Goal: Use online tool/utility: Utilize a website feature to perform a specific function

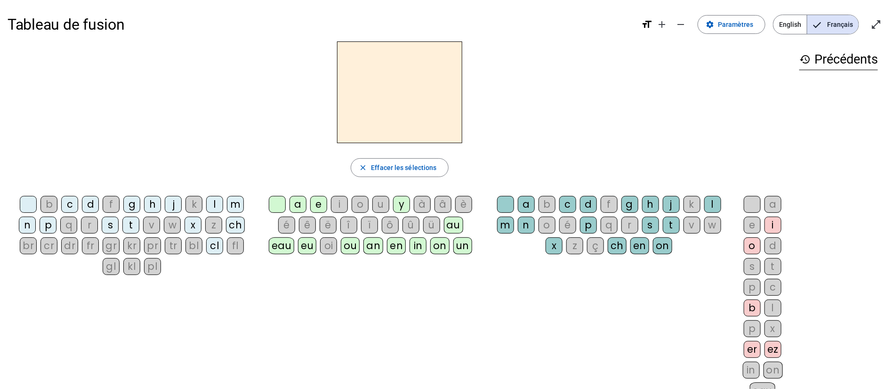
click at [400, 201] on div "y" at bounding box center [401, 204] width 17 height 17
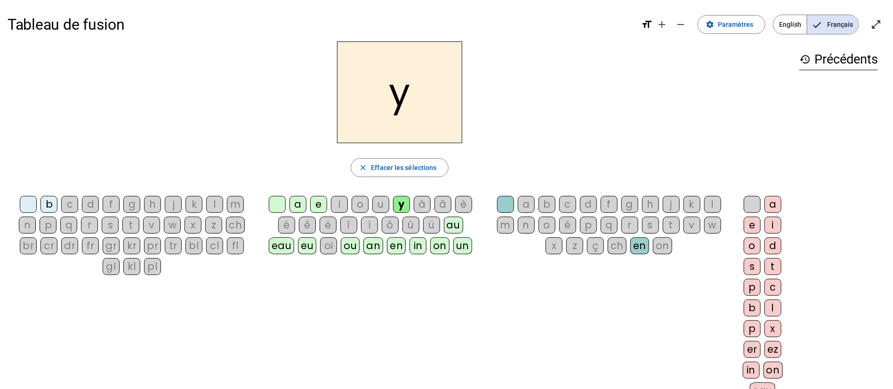
click at [305, 249] on div "eu" at bounding box center [307, 245] width 18 height 17
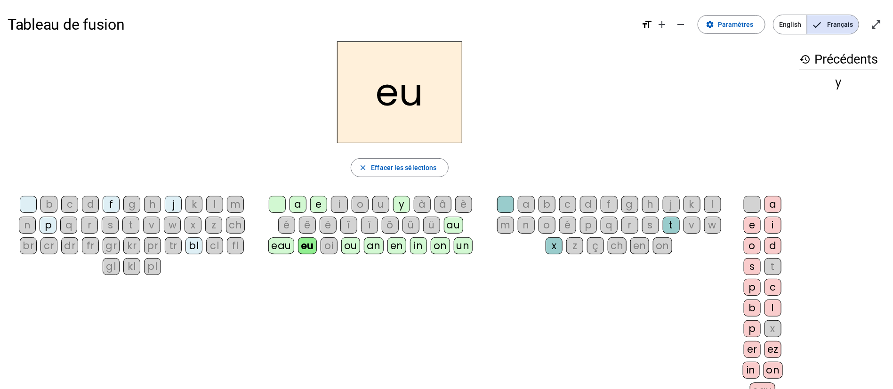
click at [192, 243] on div "bl" at bounding box center [193, 245] width 17 height 17
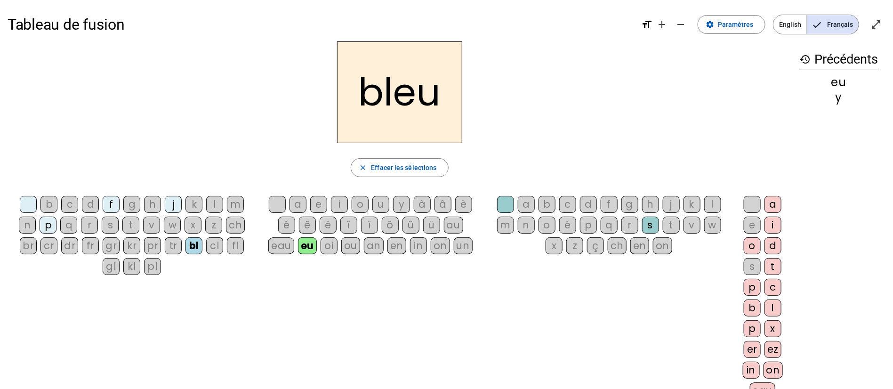
click at [237, 246] on div "fl" at bounding box center [235, 245] width 17 height 17
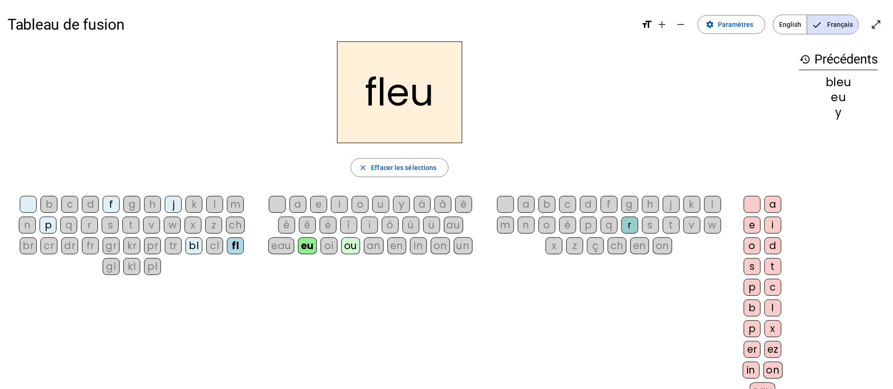
click at [52, 238] on div "cr" at bounding box center [48, 245] width 17 height 17
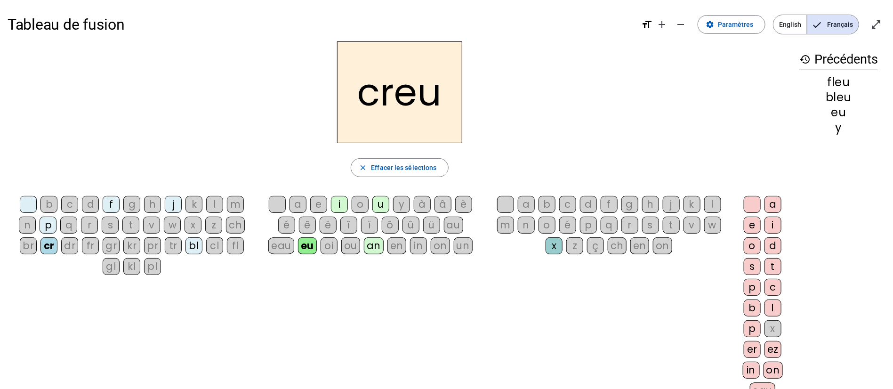
click at [651, 224] on div "s" at bounding box center [650, 225] width 17 height 17
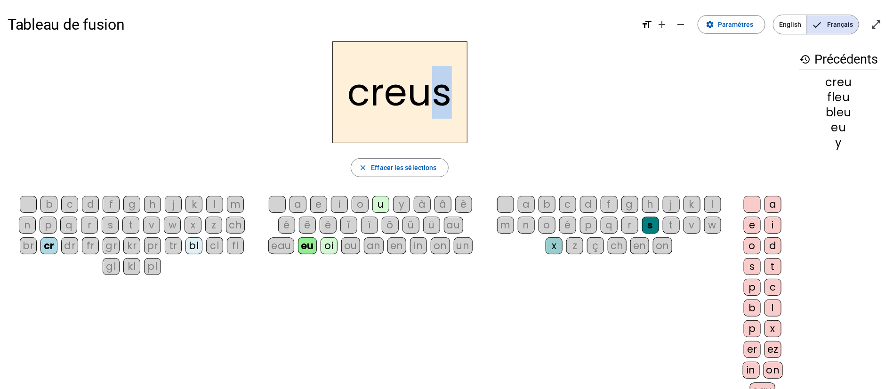
drag, startPoint x: 444, startPoint y: 94, endPoint x: 436, endPoint y: 93, distance: 8.6
click at [436, 93] on h2 "creus" at bounding box center [399, 92] width 135 height 102
click at [746, 224] on div "e" at bounding box center [752, 225] width 17 height 17
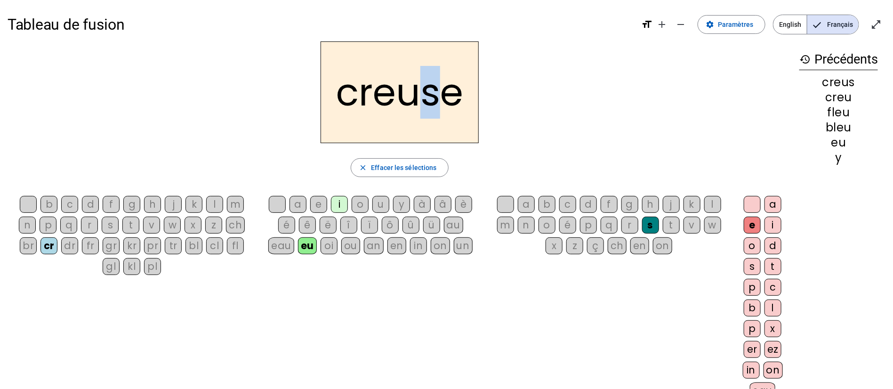
drag, startPoint x: 435, startPoint y: 99, endPoint x: 418, endPoint y: 98, distance: 16.5
click at [418, 98] on h2 "creuse" at bounding box center [400, 92] width 158 height 102
click at [528, 125] on div "creuse" at bounding box center [400, 92] width 784 height 102
click at [321, 247] on div "oi" at bounding box center [329, 245] width 17 height 17
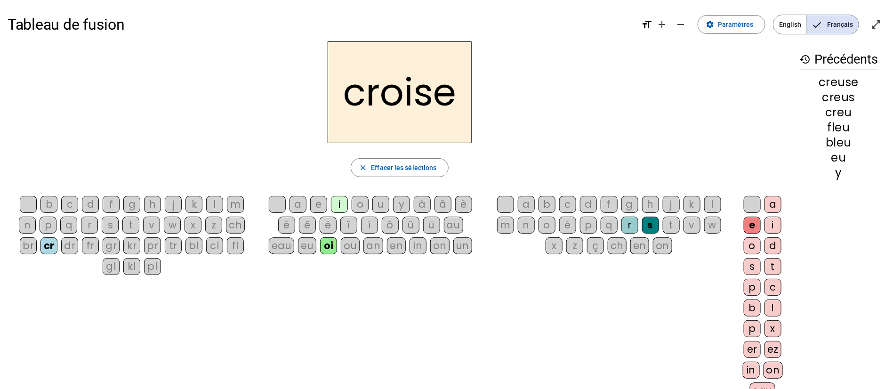
click at [354, 244] on div "ou" at bounding box center [350, 245] width 19 height 17
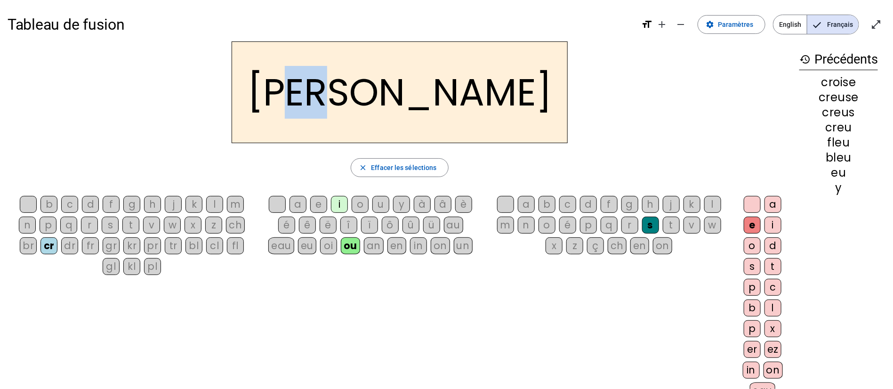
drag, startPoint x: 422, startPoint y: 89, endPoint x: 381, endPoint y: 95, distance: 40.9
click at [381, 95] on h2 "[PERSON_NAME]" at bounding box center [400, 92] width 336 height 102
click at [439, 246] on div "on" at bounding box center [440, 245] width 19 height 17
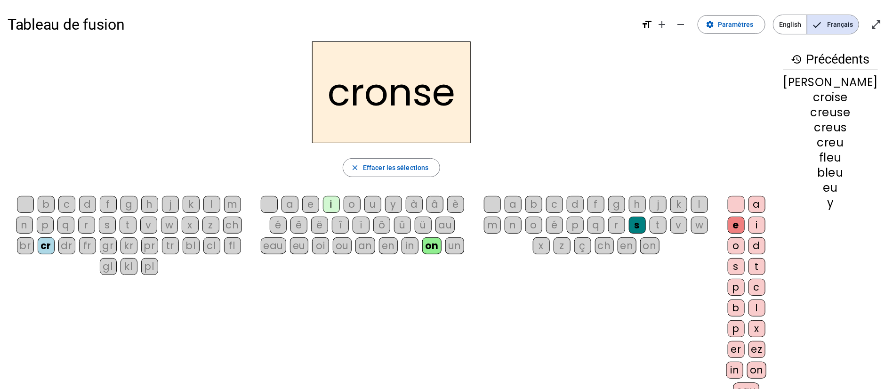
click at [745, 325] on div "p" at bounding box center [736, 328] width 17 height 17
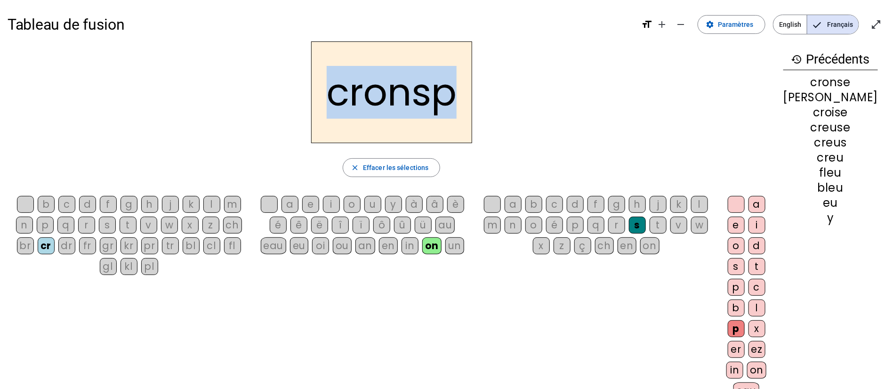
drag, startPoint x: 341, startPoint y: 96, endPoint x: 477, endPoint y: 101, distance: 136.6
click at [472, 101] on h2 "cronsp" at bounding box center [391, 92] width 161 height 102
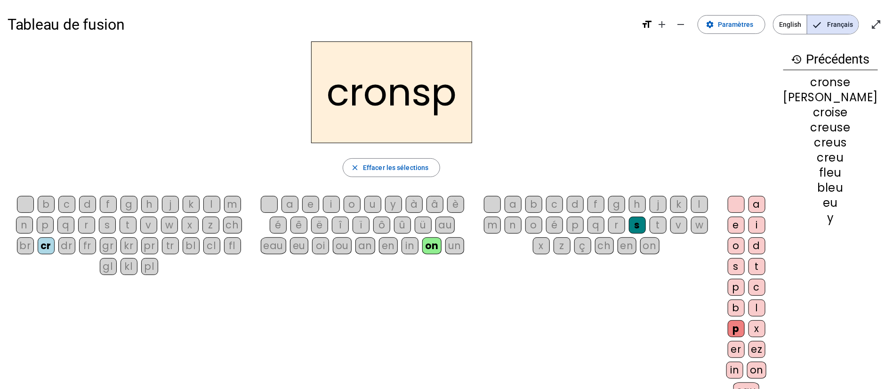
click at [745, 324] on div "p" at bounding box center [736, 328] width 17 height 17
click at [745, 204] on div at bounding box center [736, 204] width 17 height 17
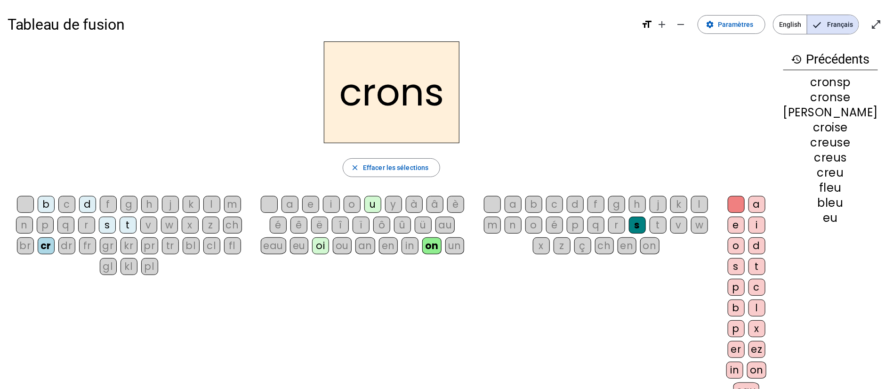
click at [687, 204] on div "k" at bounding box center [678, 204] width 17 height 17
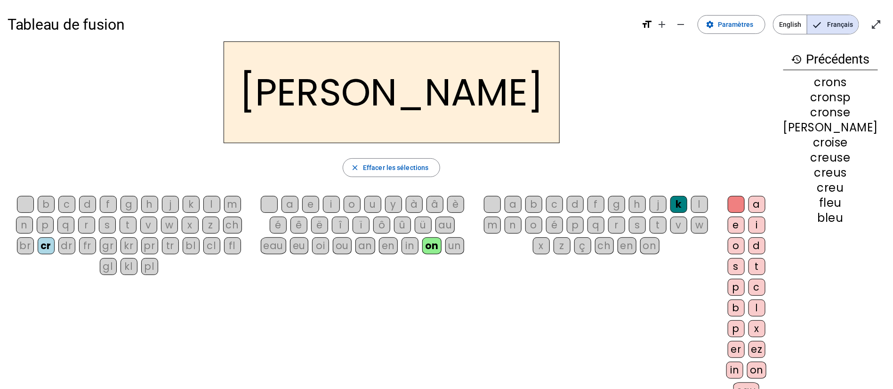
drag, startPoint x: 142, startPoint y: 201, endPoint x: 137, endPoint y: 201, distance: 4.8
click at [141, 201] on letter-bubble "g" at bounding box center [130, 206] width 21 height 21
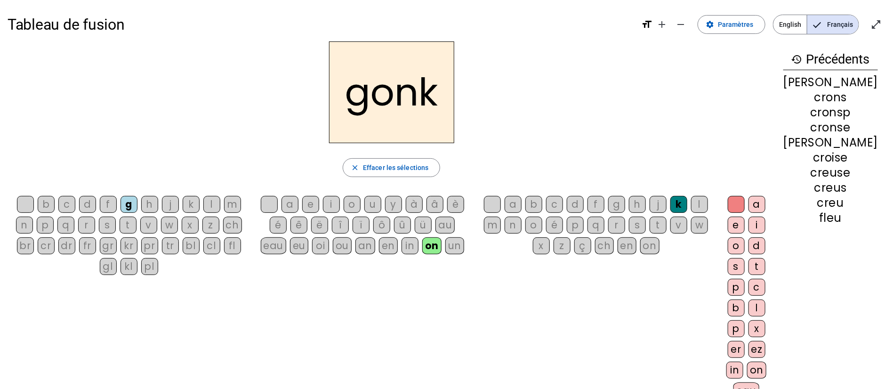
click at [306, 247] on div "eu" at bounding box center [299, 245] width 18 height 17
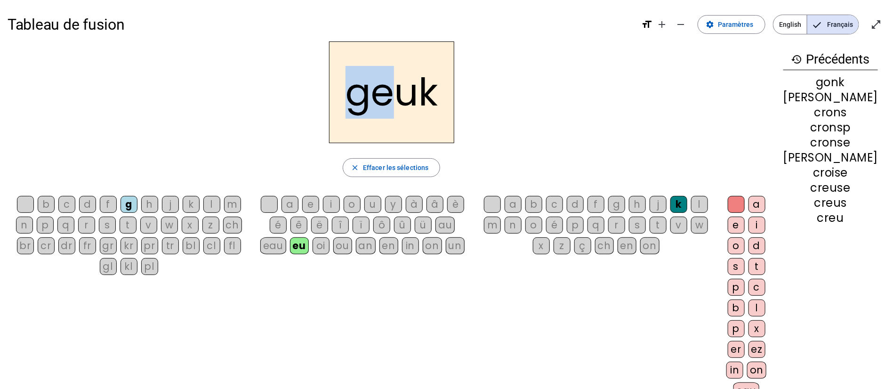
drag, startPoint x: 360, startPoint y: 92, endPoint x: 413, endPoint y: 103, distance: 54.4
click at [413, 103] on h2 "geuk" at bounding box center [391, 92] width 125 height 102
drag, startPoint x: 389, startPoint y: 88, endPoint x: 360, endPoint y: 90, distance: 28.8
click at [361, 90] on h2 "geuk" at bounding box center [391, 92] width 125 height 102
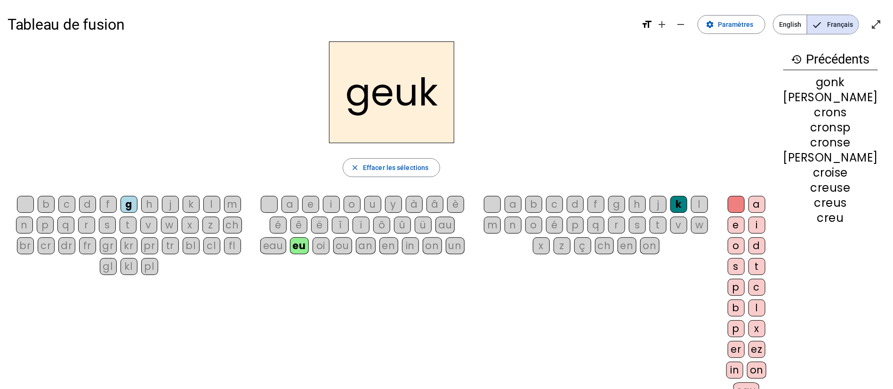
click at [297, 201] on div "a" at bounding box center [289, 204] width 17 height 17
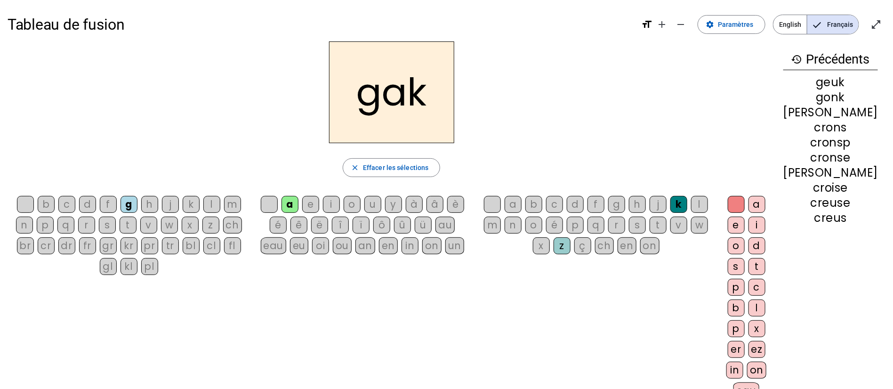
click at [319, 209] on div "e" at bounding box center [310, 204] width 17 height 17
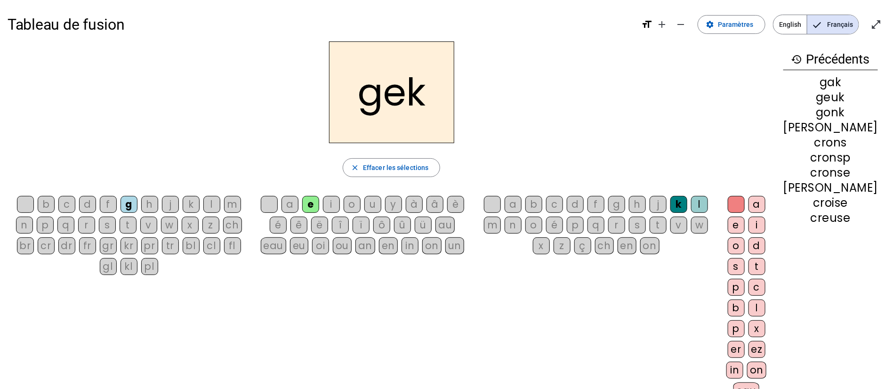
click at [340, 208] on div "i" at bounding box center [331, 204] width 17 height 17
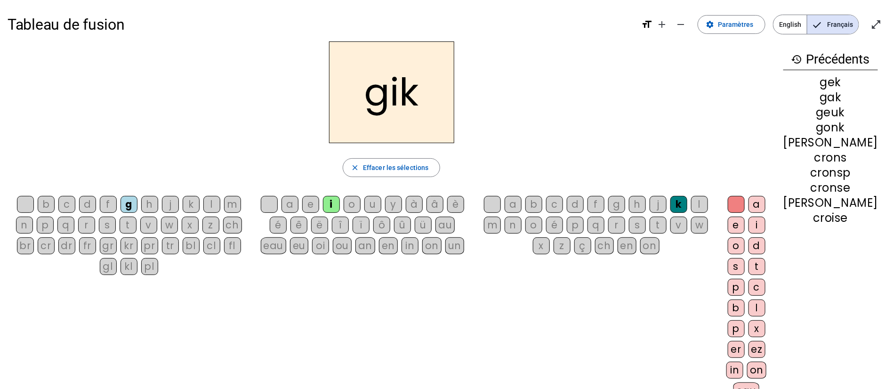
click at [521, 225] on div "n" at bounding box center [513, 225] width 17 height 17
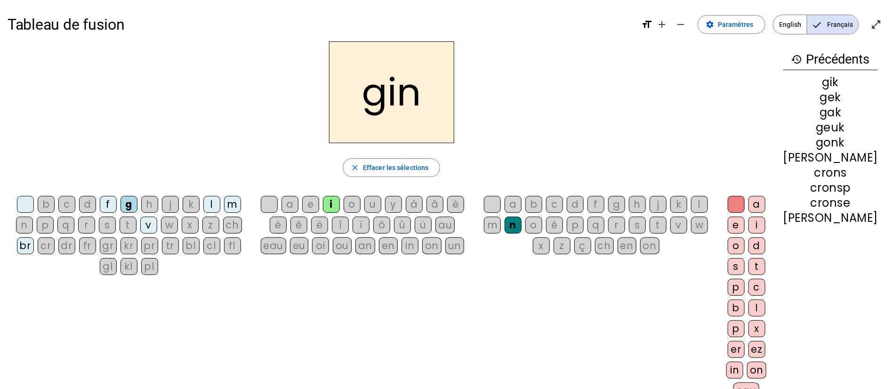
click at [745, 225] on div "e" at bounding box center [736, 225] width 17 height 17
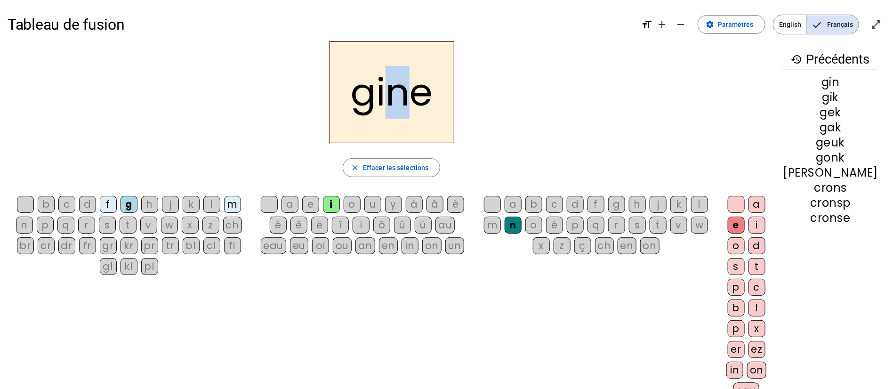
drag, startPoint x: 414, startPoint y: 96, endPoint x: 397, endPoint y: 96, distance: 17.4
click at [397, 96] on h2 "gine" at bounding box center [391, 92] width 125 height 102
drag, startPoint x: 407, startPoint y: 113, endPoint x: 419, endPoint y: 98, distance: 19.4
click at [407, 113] on h2 "gine" at bounding box center [391, 92] width 125 height 102
drag, startPoint x: 390, startPoint y: 124, endPoint x: 381, endPoint y: 98, distance: 27.8
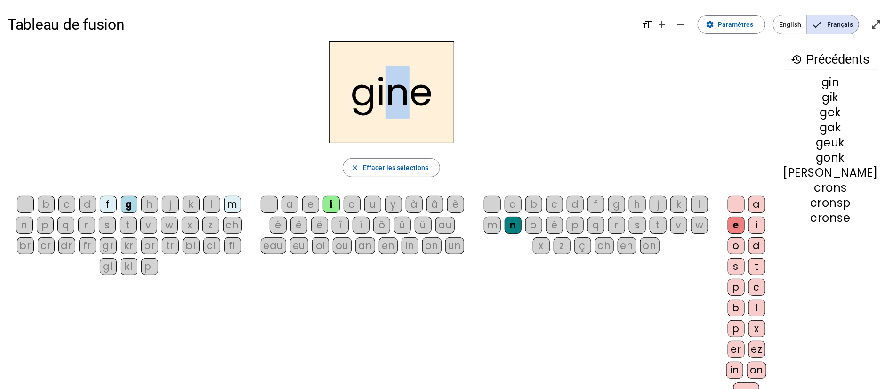
click at [390, 124] on h2 "gine" at bounding box center [391, 92] width 125 height 102
drag, startPoint x: 382, startPoint y: 96, endPoint x: 417, endPoint y: 92, distance: 34.6
click at [417, 92] on h2 "gine" at bounding box center [391, 92] width 125 height 102
click at [429, 119] on h2 "gine" at bounding box center [391, 92] width 125 height 102
click at [133, 229] on div "t" at bounding box center [128, 225] width 17 height 17
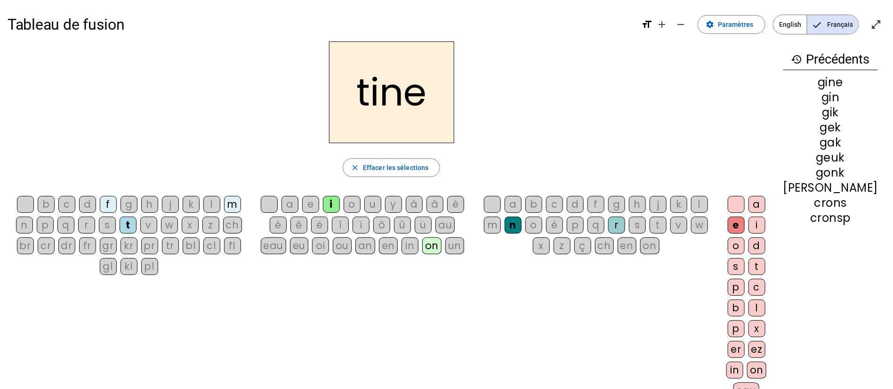
click at [211, 248] on div "cl" at bounding box center [211, 245] width 17 height 17
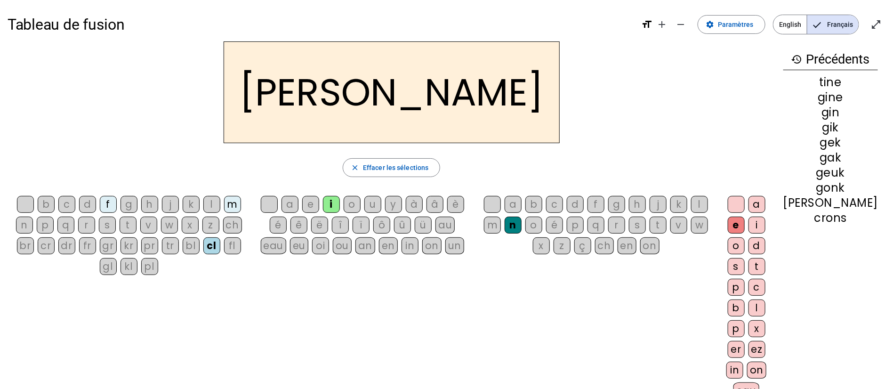
click at [69, 245] on div "dr" at bounding box center [66, 245] width 17 height 17
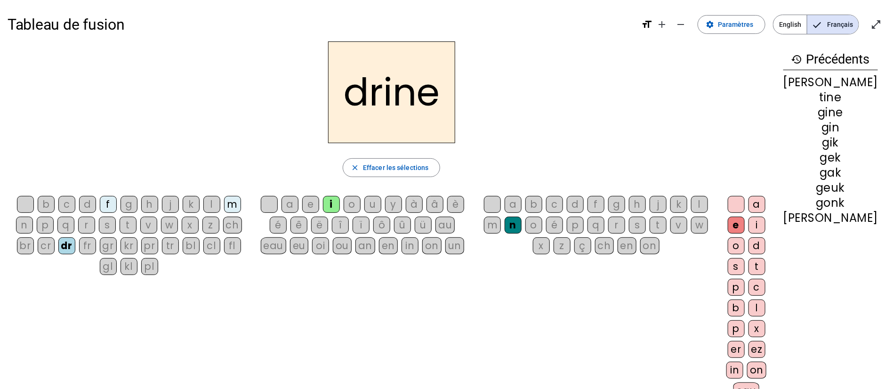
click at [287, 225] on div "é" at bounding box center [278, 225] width 17 height 17
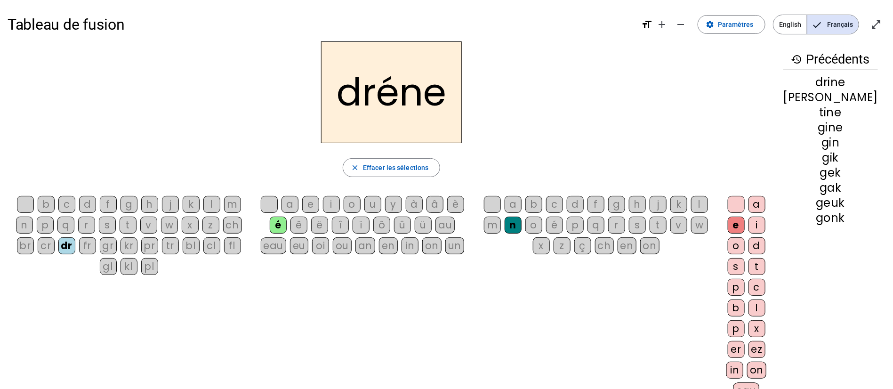
click at [373, 246] on div "an" at bounding box center [365, 245] width 20 height 17
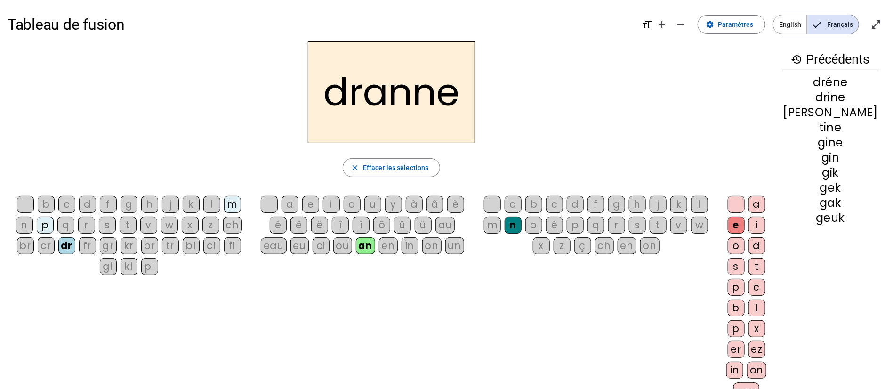
click at [453, 227] on div "au" at bounding box center [444, 225] width 19 height 17
